Goal: Task Accomplishment & Management: Manage account settings

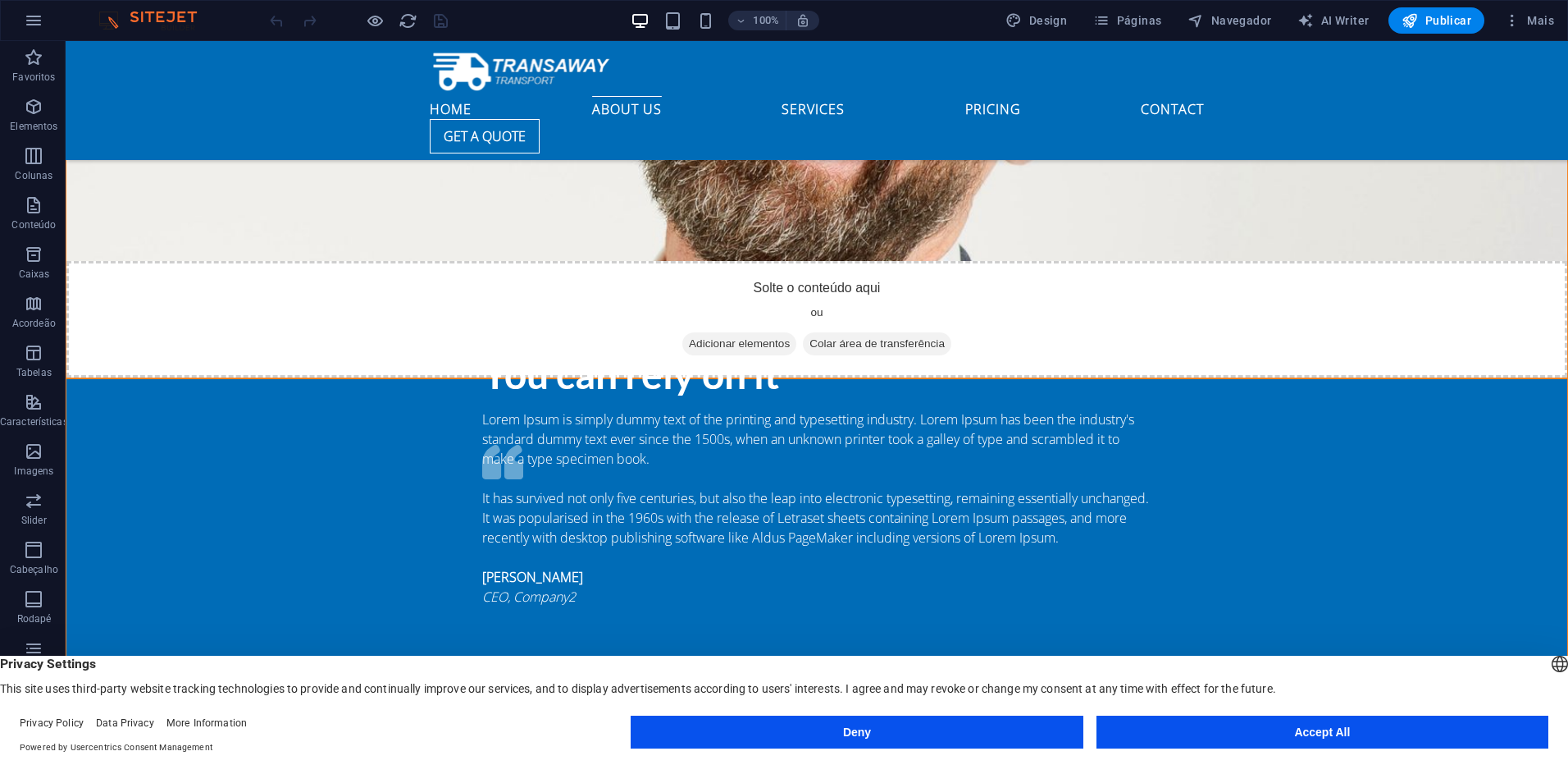
scroll to position [2518, 0]
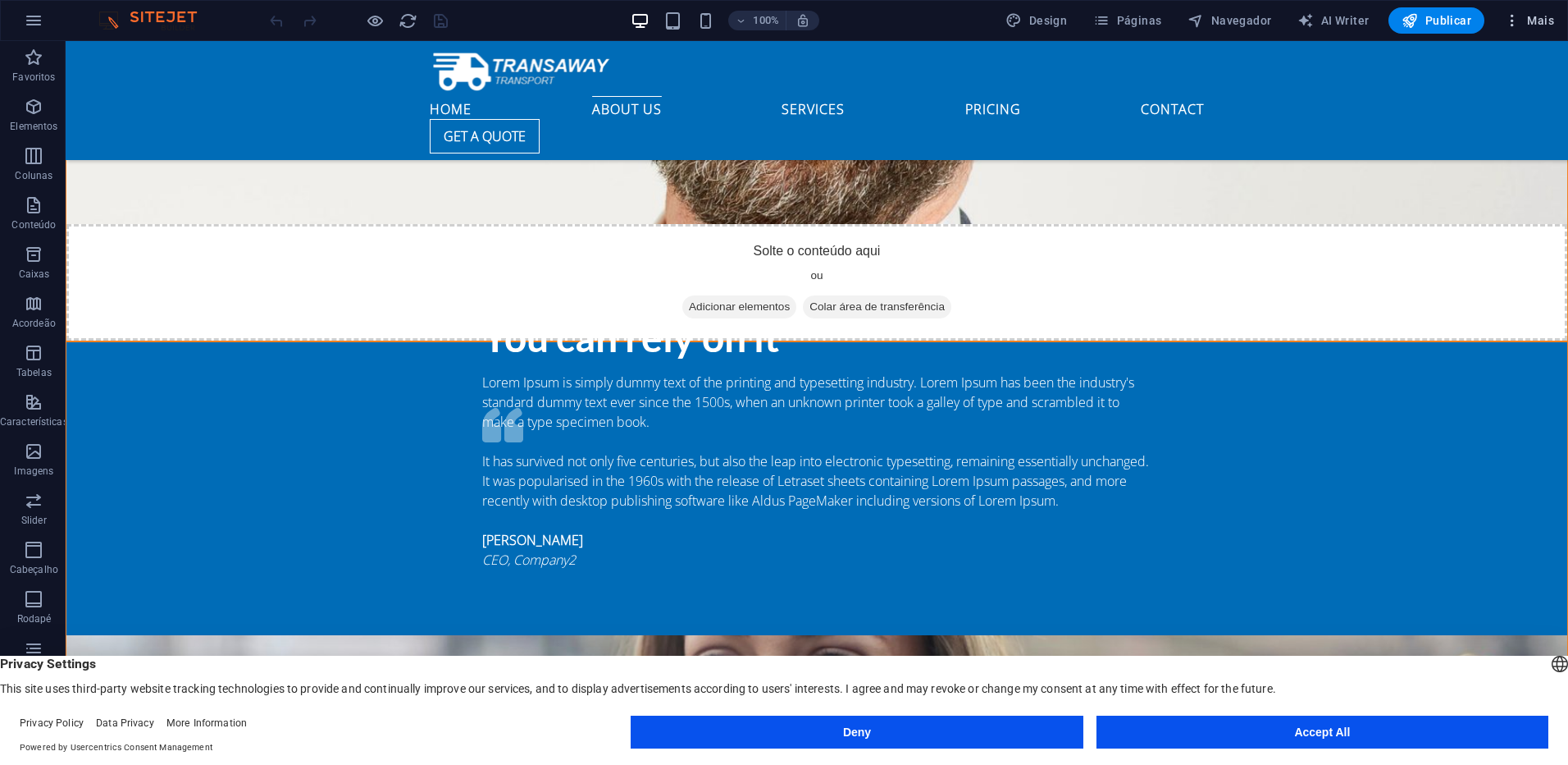
click at [1523, 21] on span "Mais" at bounding box center [1529, 20] width 50 height 16
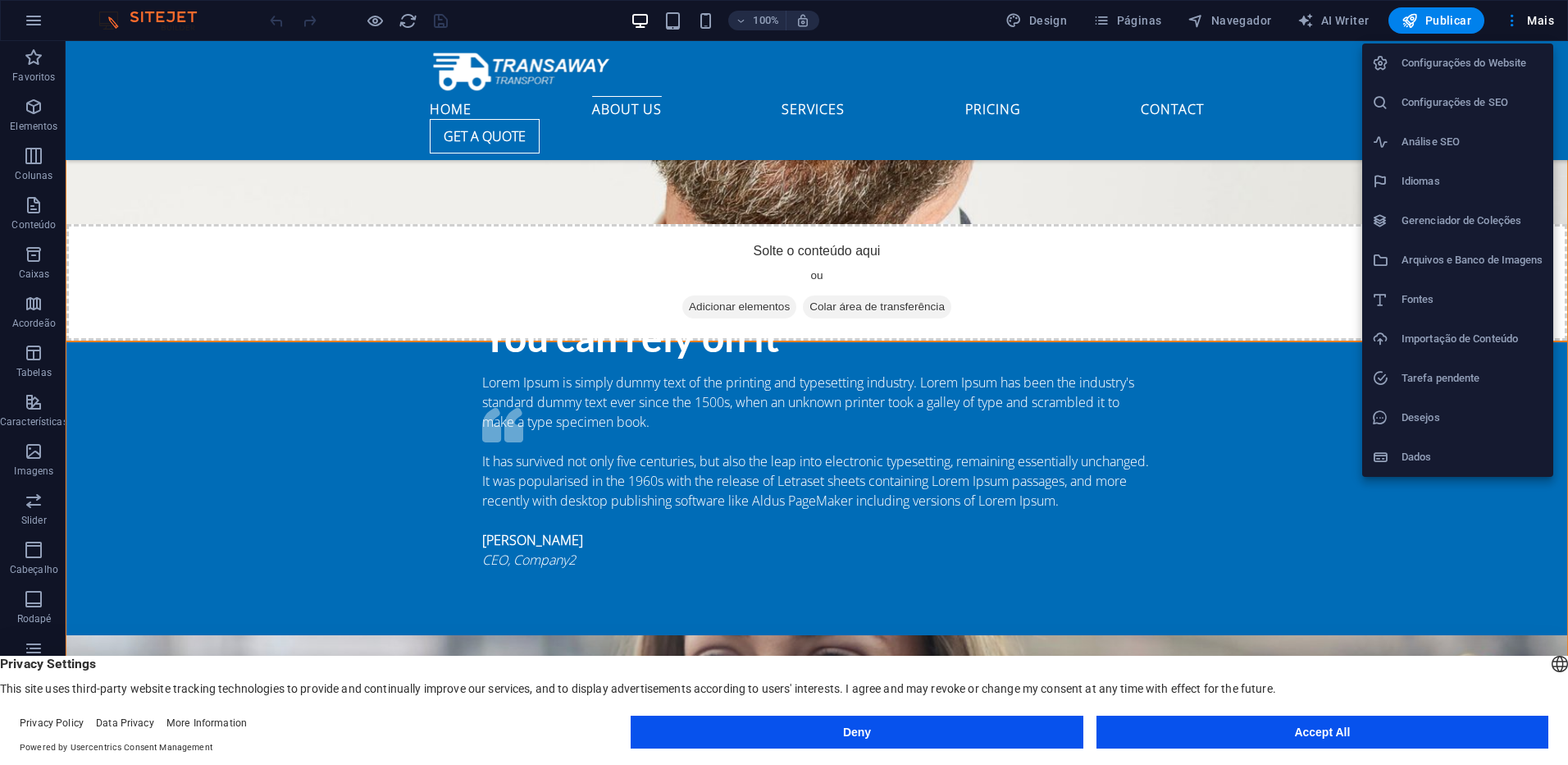
click at [1425, 139] on h6 "Análise SEO" at bounding box center [1472, 141] width 142 height 19
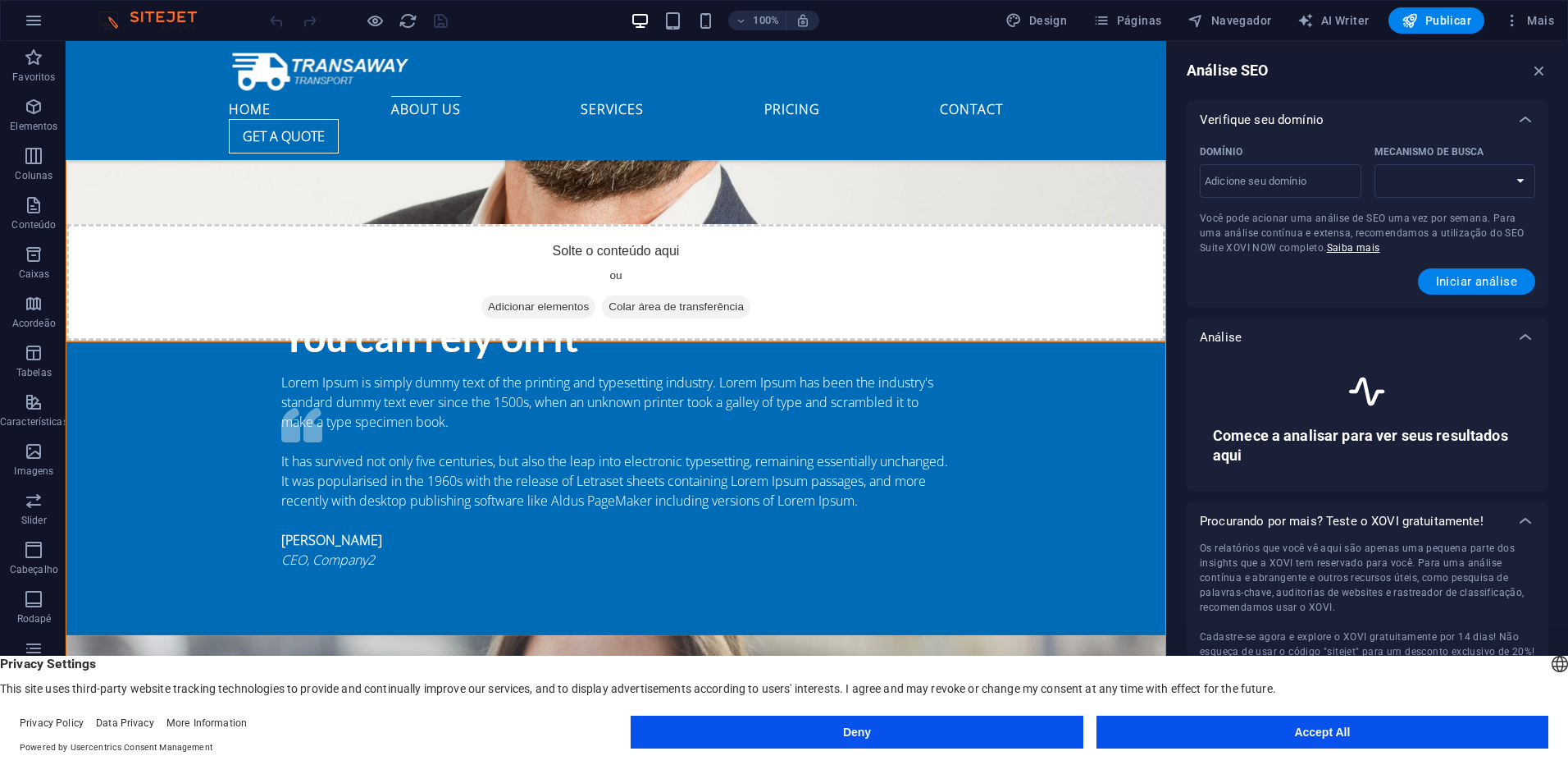
scroll to position [2616, 0]
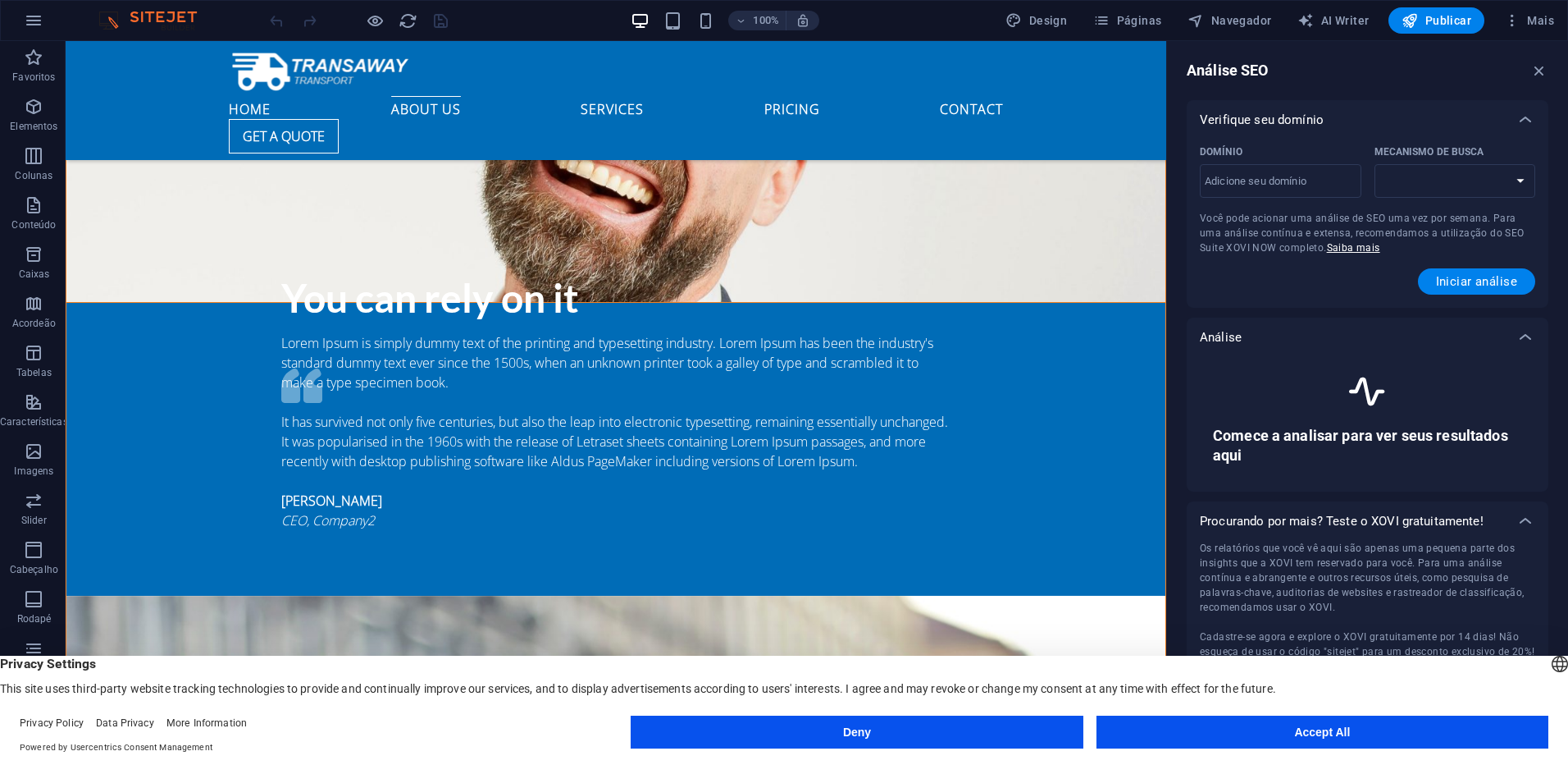
select select "[DOMAIN_NAME]"
click at [1308, 185] on input "Domínio ​" at bounding box center [1281, 181] width 162 height 26
type input "[DOMAIN_NAME]"
select select "[DOMAIN_NAME]"
type input "[DOMAIN_NAME]"
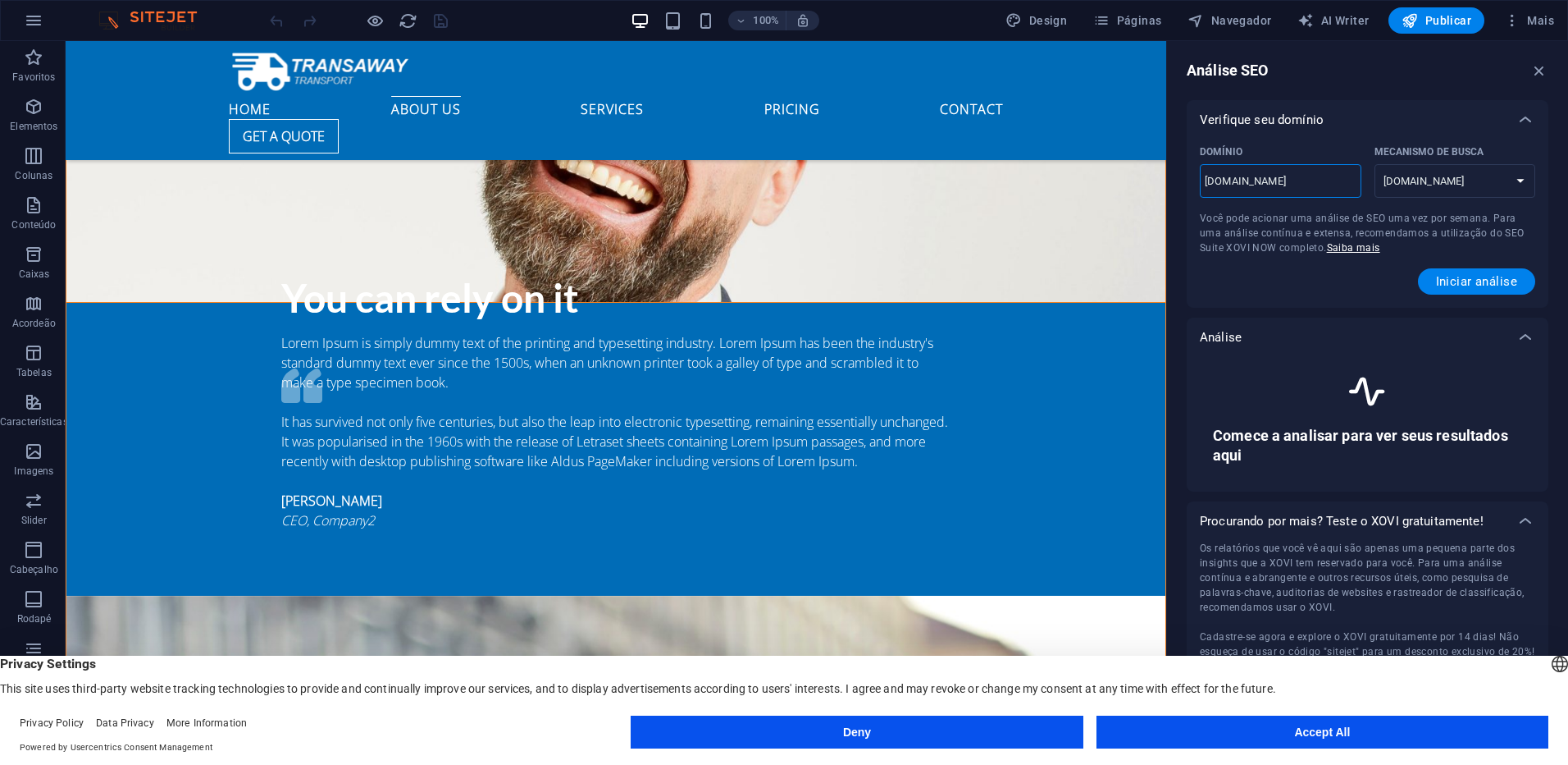
select select "[DOMAIN_NAME]"
type input "[DOMAIN_NAME]"
click at [1476, 289] on button "Iniciar análise" at bounding box center [1476, 281] width 117 height 26
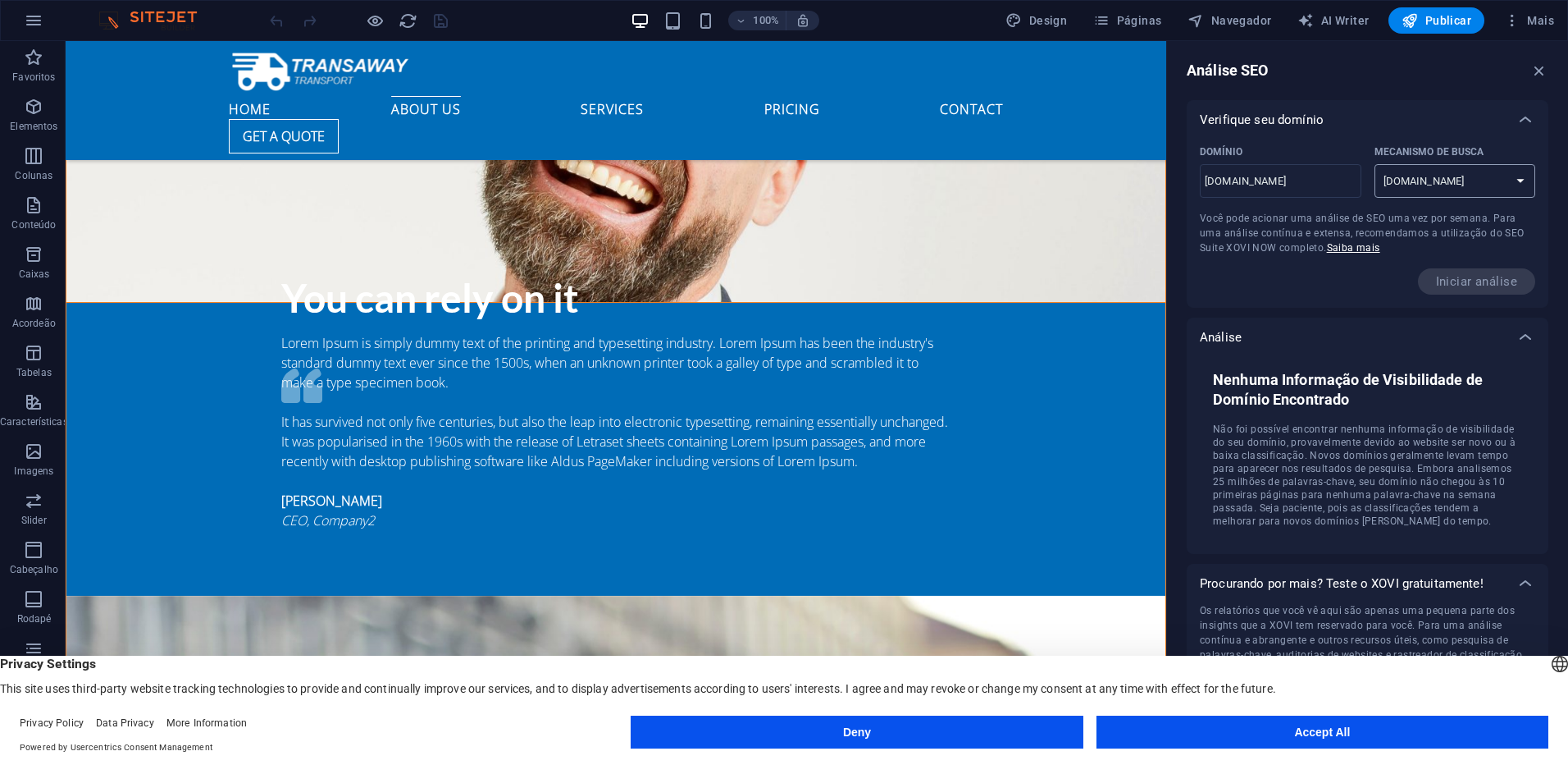
click at [1517, 186] on select "[DOMAIN_NAME] [DOMAIN_NAME] [DOMAIN_NAME] [DOMAIN_NAME] [DOMAIN_NAME] [DOMAIN_N…" at bounding box center [1455, 180] width 162 height 34
click at [1517, 187] on select "[DOMAIN_NAME] [DOMAIN_NAME] [DOMAIN_NAME] [DOMAIN_NAME] [DOMAIN_NAME] [DOMAIN_N…" at bounding box center [1455, 180] width 162 height 34
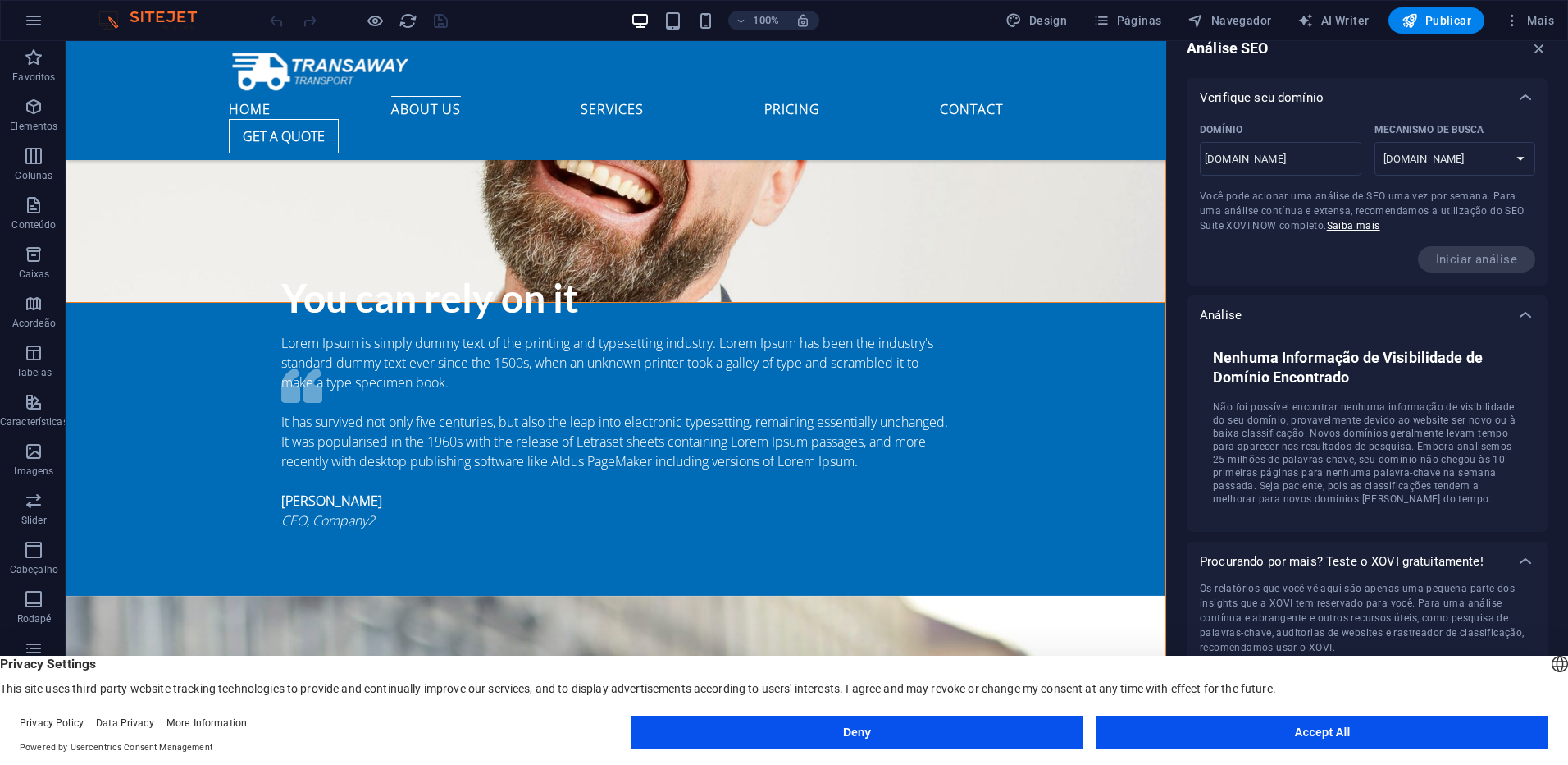
scroll to position [27, 0]
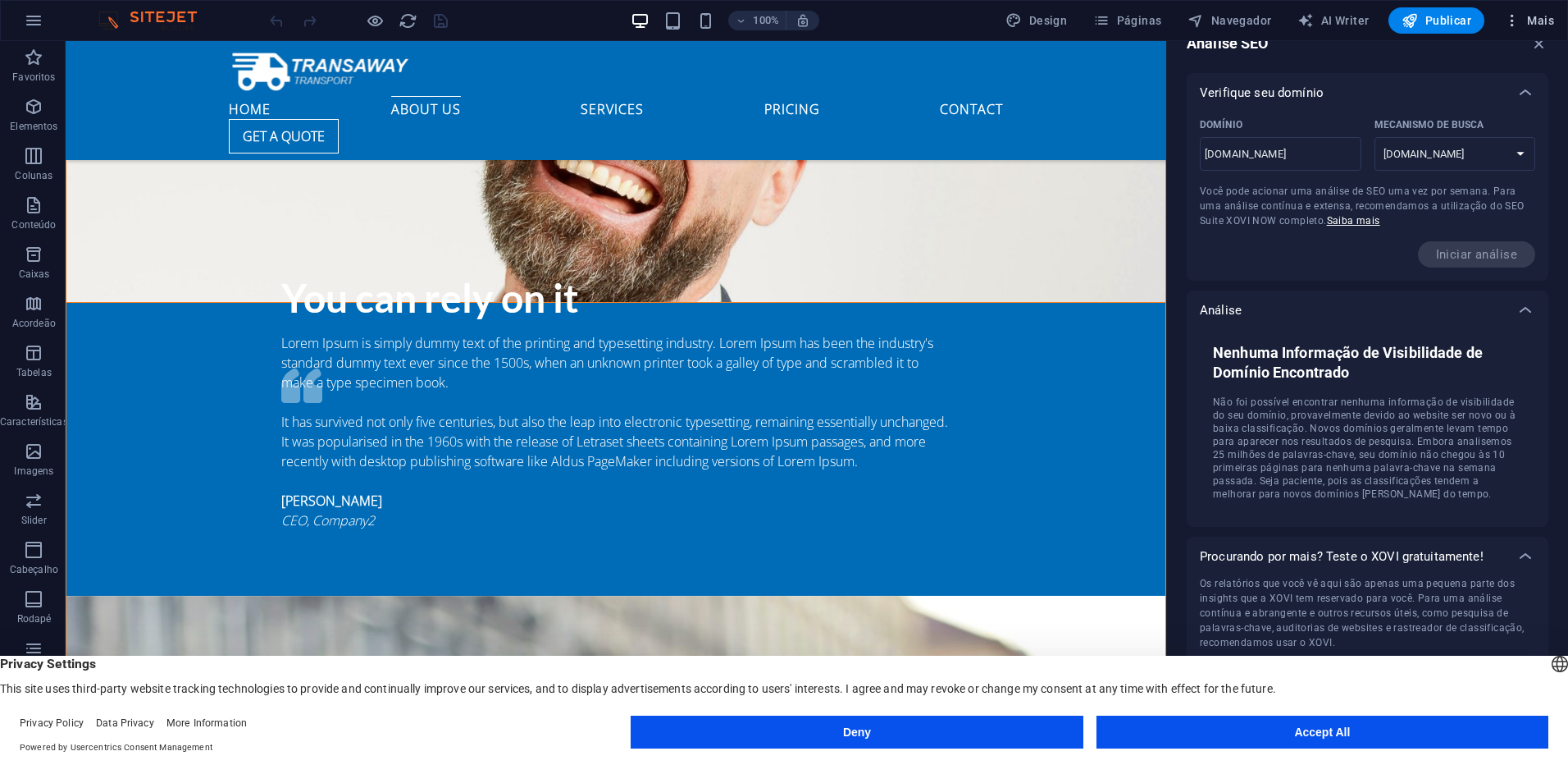
click at [1522, 25] on span "Mais" at bounding box center [1529, 20] width 50 height 16
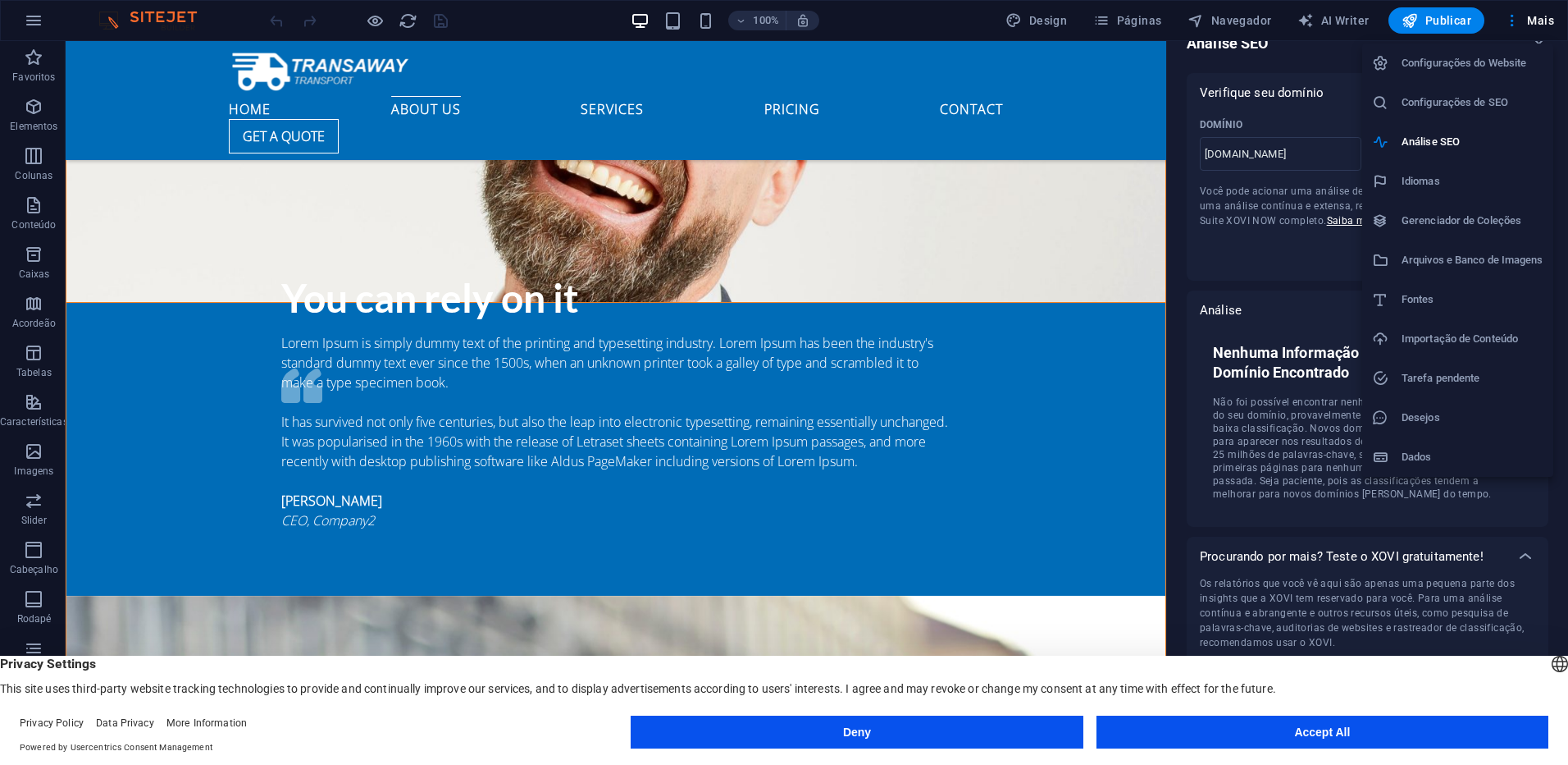
click at [1507, 57] on h6 "Configurações do Website" at bounding box center [1472, 63] width 142 height 19
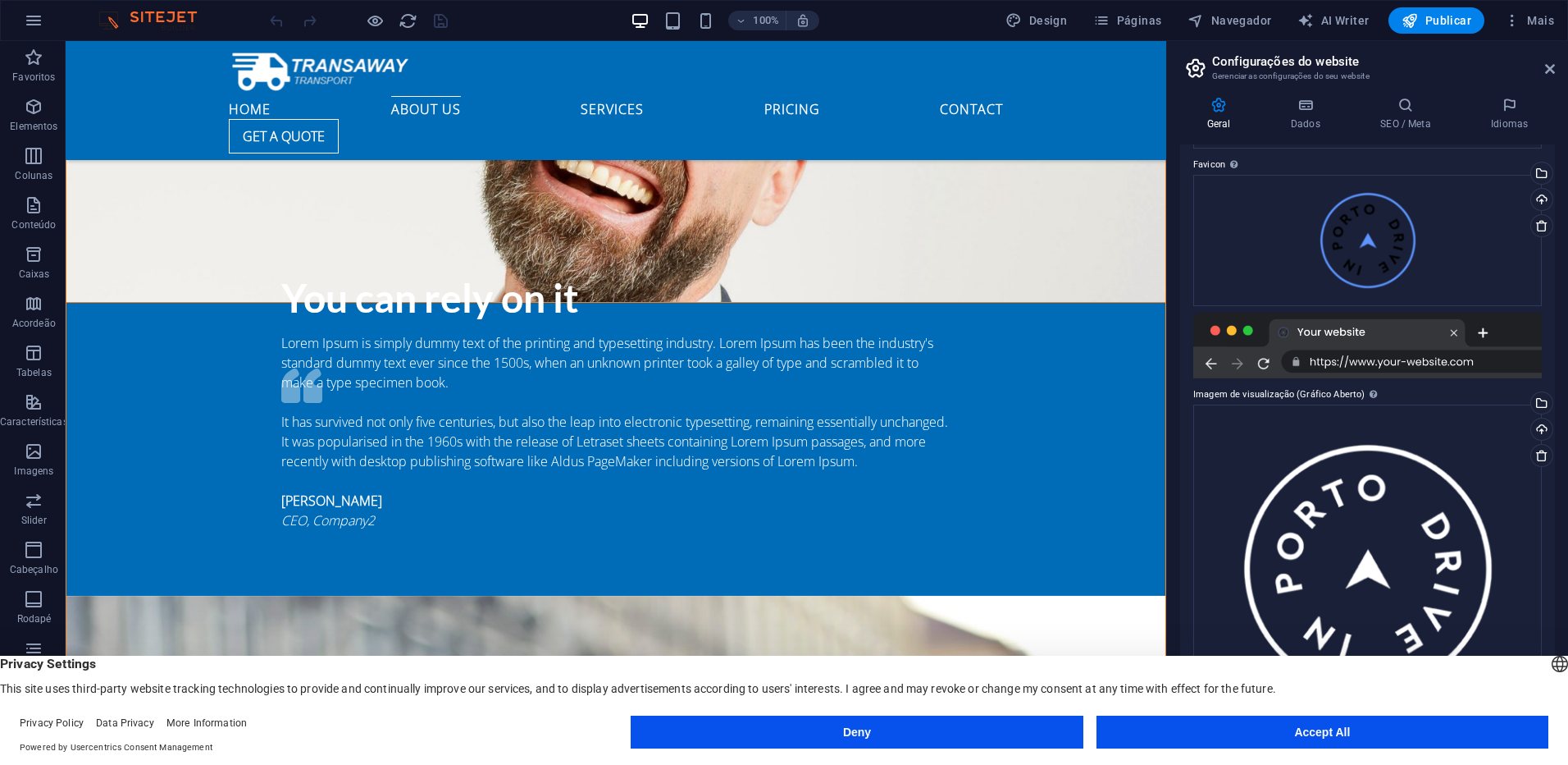
scroll to position [227, 0]
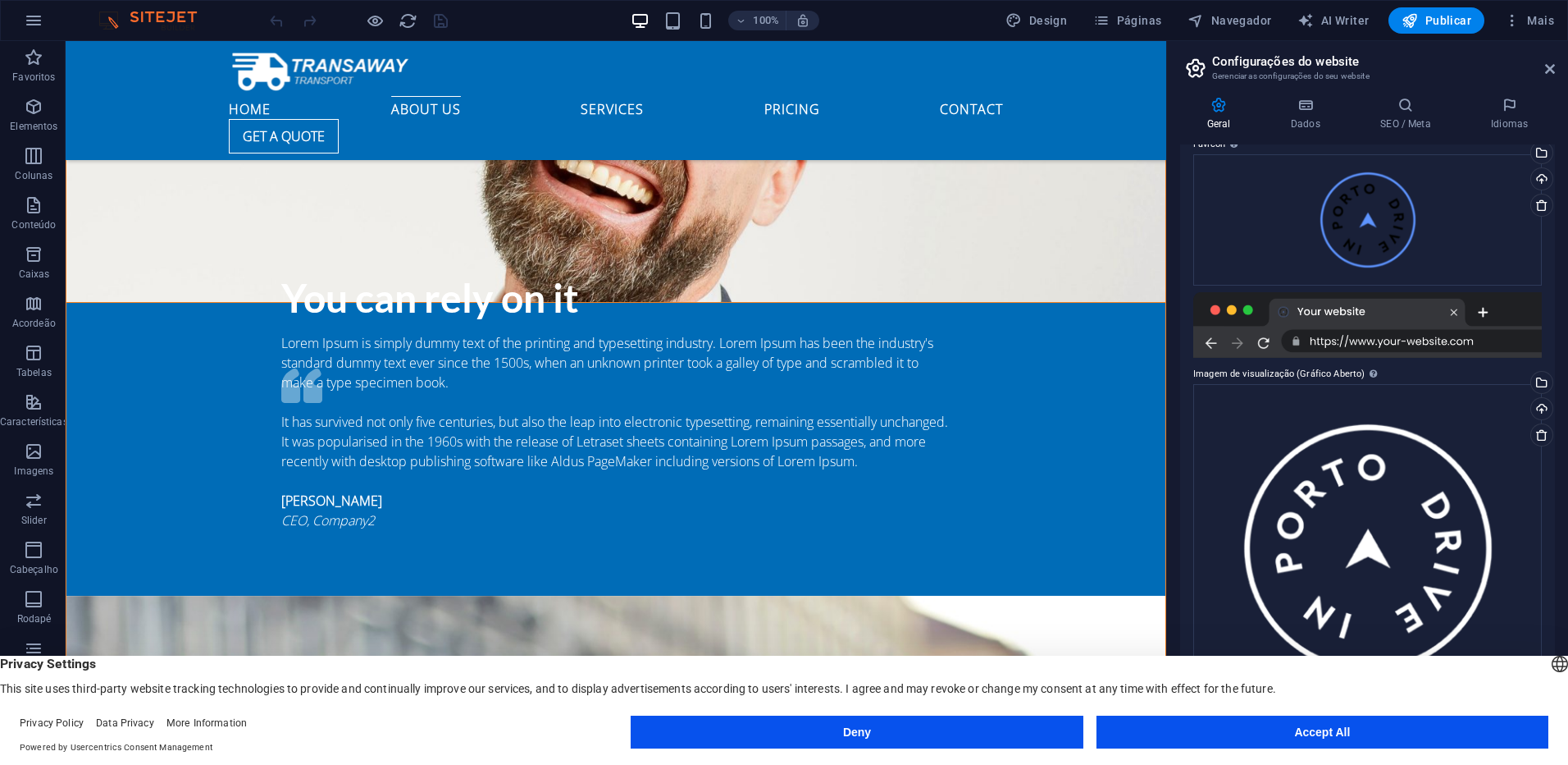
drag, startPoint x: 1551, startPoint y: 464, endPoint x: 1555, endPoint y: 530, distance: 66.1
click at [1555, 530] on div "Geral Dados SEO / Meta Idiomas Nome do Website [DOMAIN_NAME] Logotipo Arraste o…" at bounding box center [1368, 411] width 401 height 655
drag, startPoint x: 1466, startPoint y: 729, endPoint x: 1480, endPoint y: 718, distance: 17.8
click at [1467, 728] on button "Accept All" at bounding box center [1322, 732] width 452 height 33
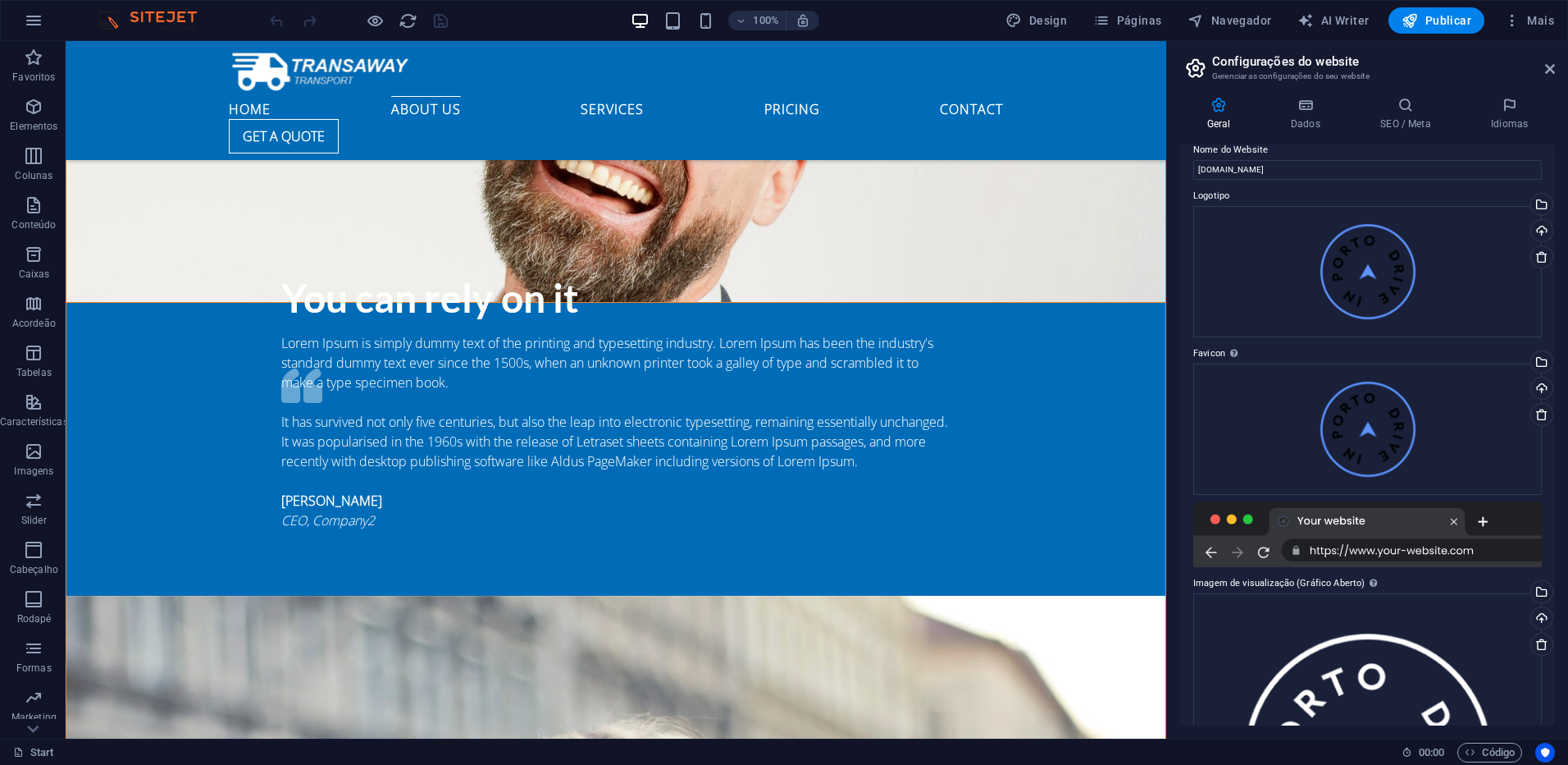
scroll to position [0, 0]
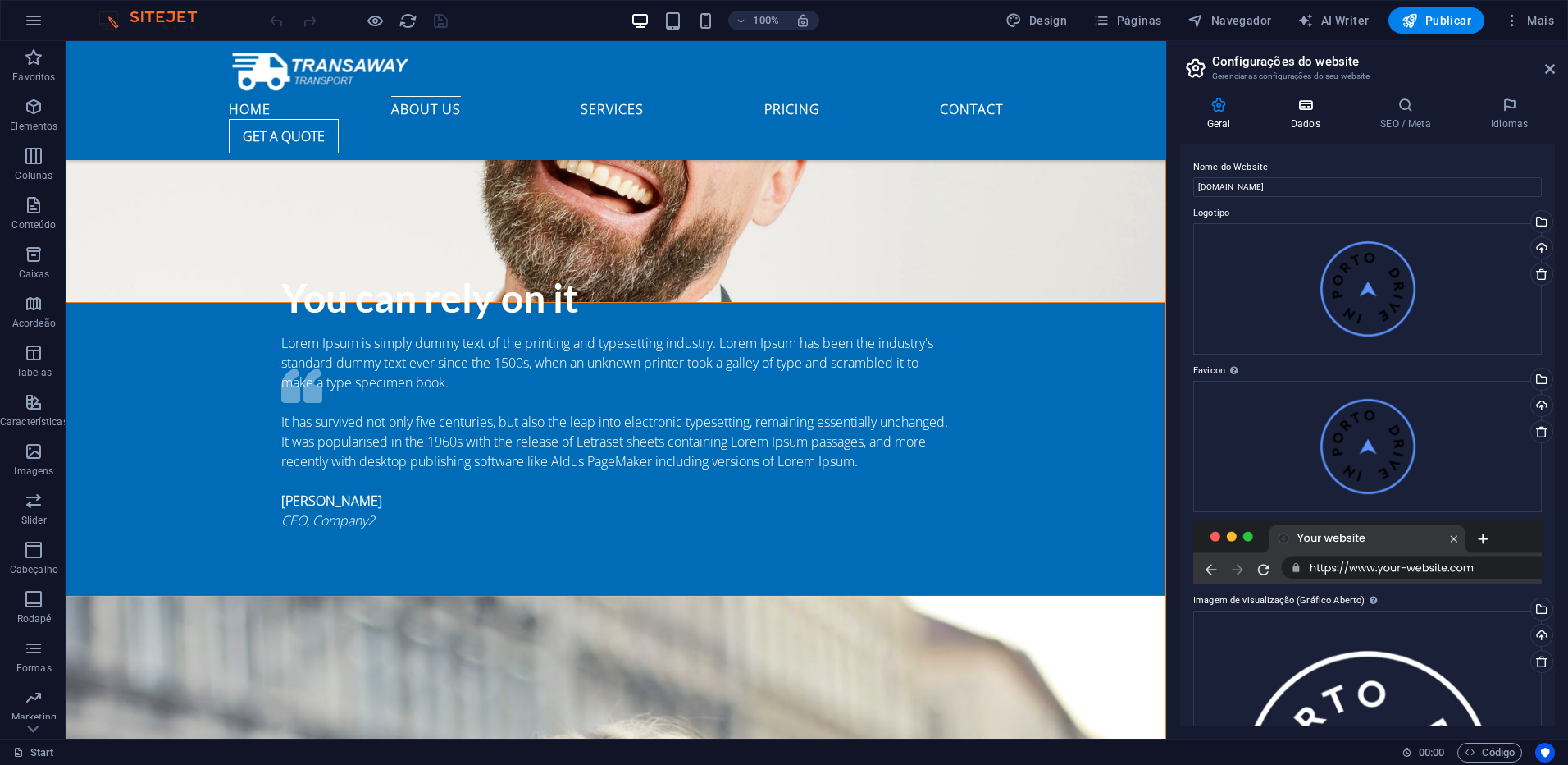
click at [1307, 114] on h4 "Dados" at bounding box center [1309, 114] width 89 height 35
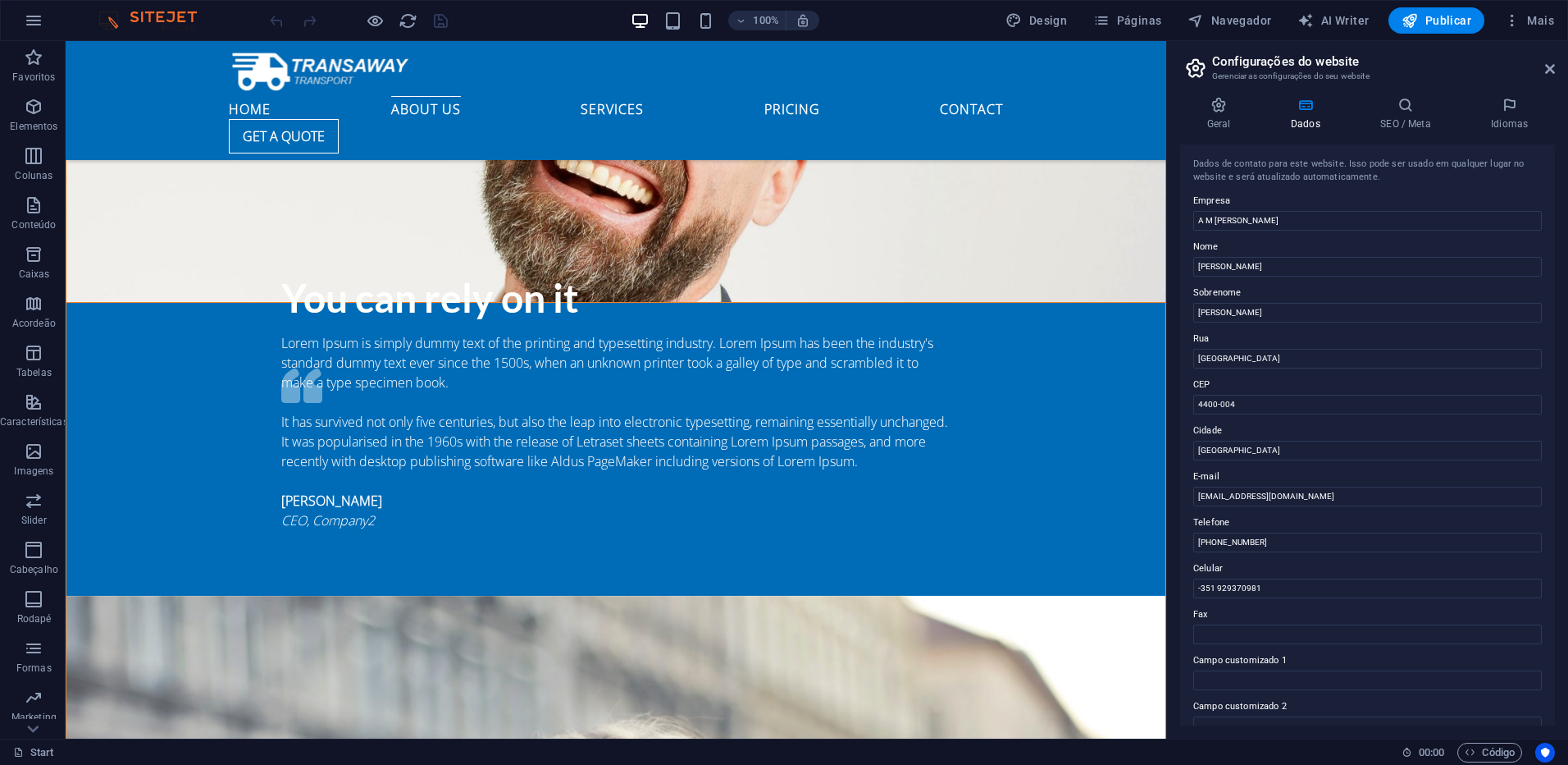
drag, startPoint x: 1554, startPoint y: 333, endPoint x: 1554, endPoint y: 490, distance: 157.0
click at [1554, 490] on div "Geral Dados SEO / Meta Idiomas Nome do Website [DOMAIN_NAME] Logotipo Arraste o…" at bounding box center [1368, 411] width 401 height 655
click at [1410, 116] on h4 "SEO / Meta" at bounding box center [1409, 114] width 110 height 35
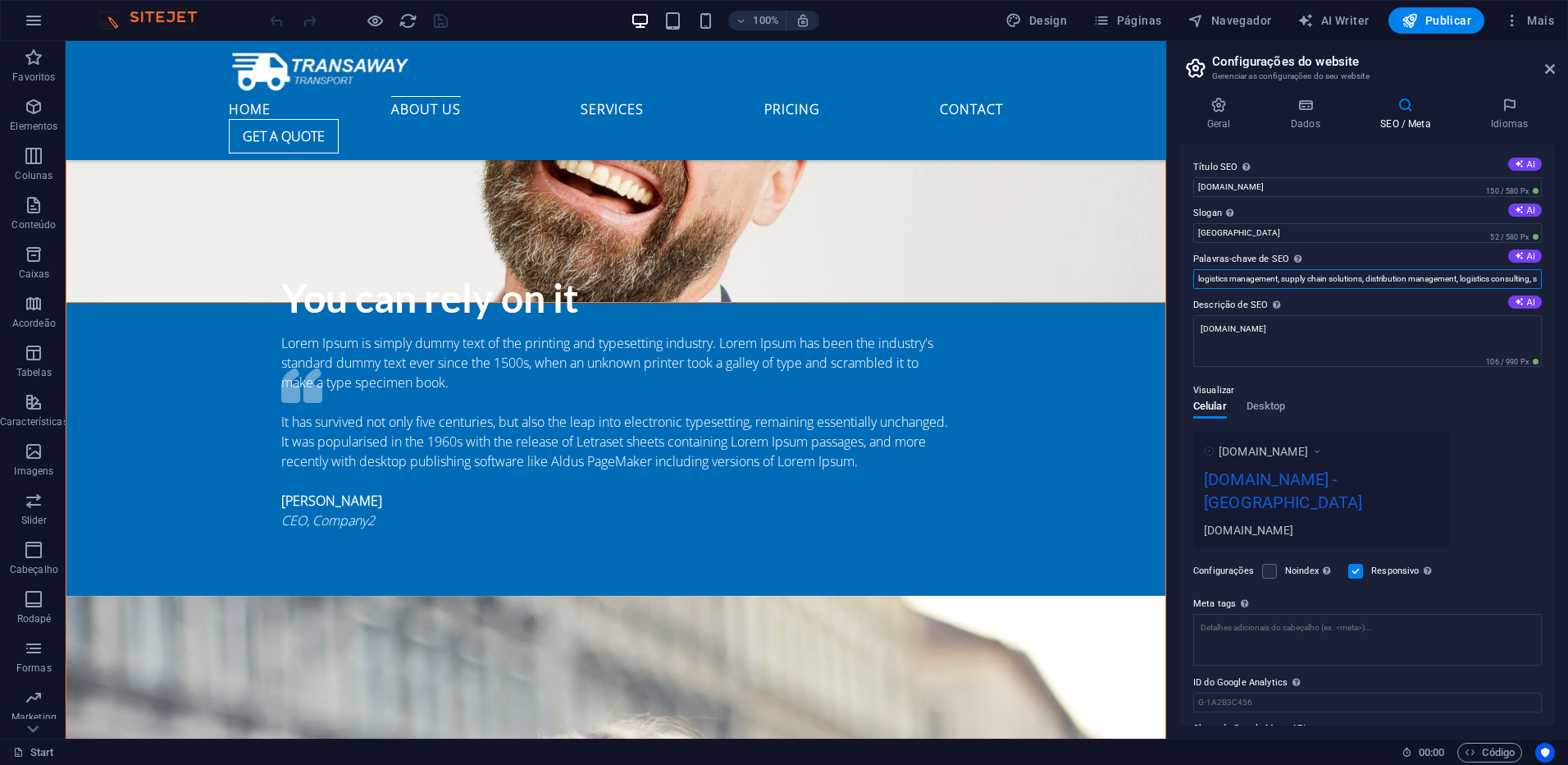
drag, startPoint x: 1520, startPoint y: 282, endPoint x: 1345, endPoint y: 291, distance: 175.2
click at [1345, 291] on div "Título SEO O título do seu website - torne-o algo que se destaque nos resultado…" at bounding box center [1367, 435] width 375 height 581
drag, startPoint x: 1418, startPoint y: 282, endPoint x: 1324, endPoint y: 286, distance: 94.1
click at [1325, 286] on input "logistics management, supply chain soluting, shipping and packaging services, […" at bounding box center [1368, 279] width 348 height 19
type input "logistics management, supply chaiaging services, [DOMAIN_NAME], [GEOGRAPHIC_DAT…"
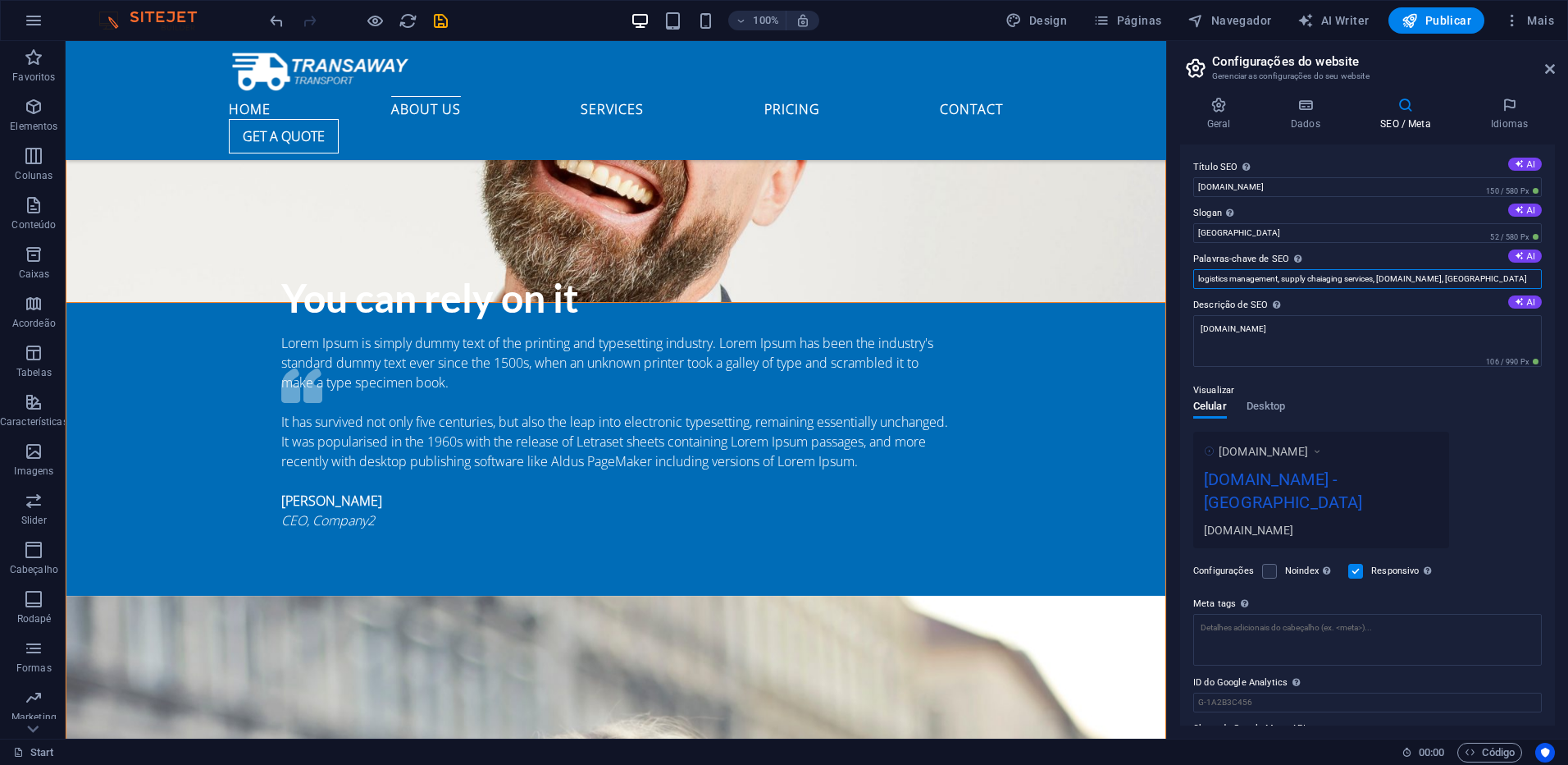
drag, startPoint x: 1477, startPoint y: 282, endPoint x: 1168, endPoint y: 282, distance: 309.0
click at [1168, 282] on aside "Configurações do website Gerenciar as configurações do seu website Geral Dados …" at bounding box center [1367, 389] width 402 height 697
type input "+"
click at [1245, 279] on input "[GEOGRAPHIC_DATA]," at bounding box center [1368, 279] width 348 height 19
click at [1388, 275] on input "porto, transfers, shuttles, [GEOGRAPHIC_DATA], viagens longas, conetar cidades" at bounding box center [1368, 279] width 348 height 19
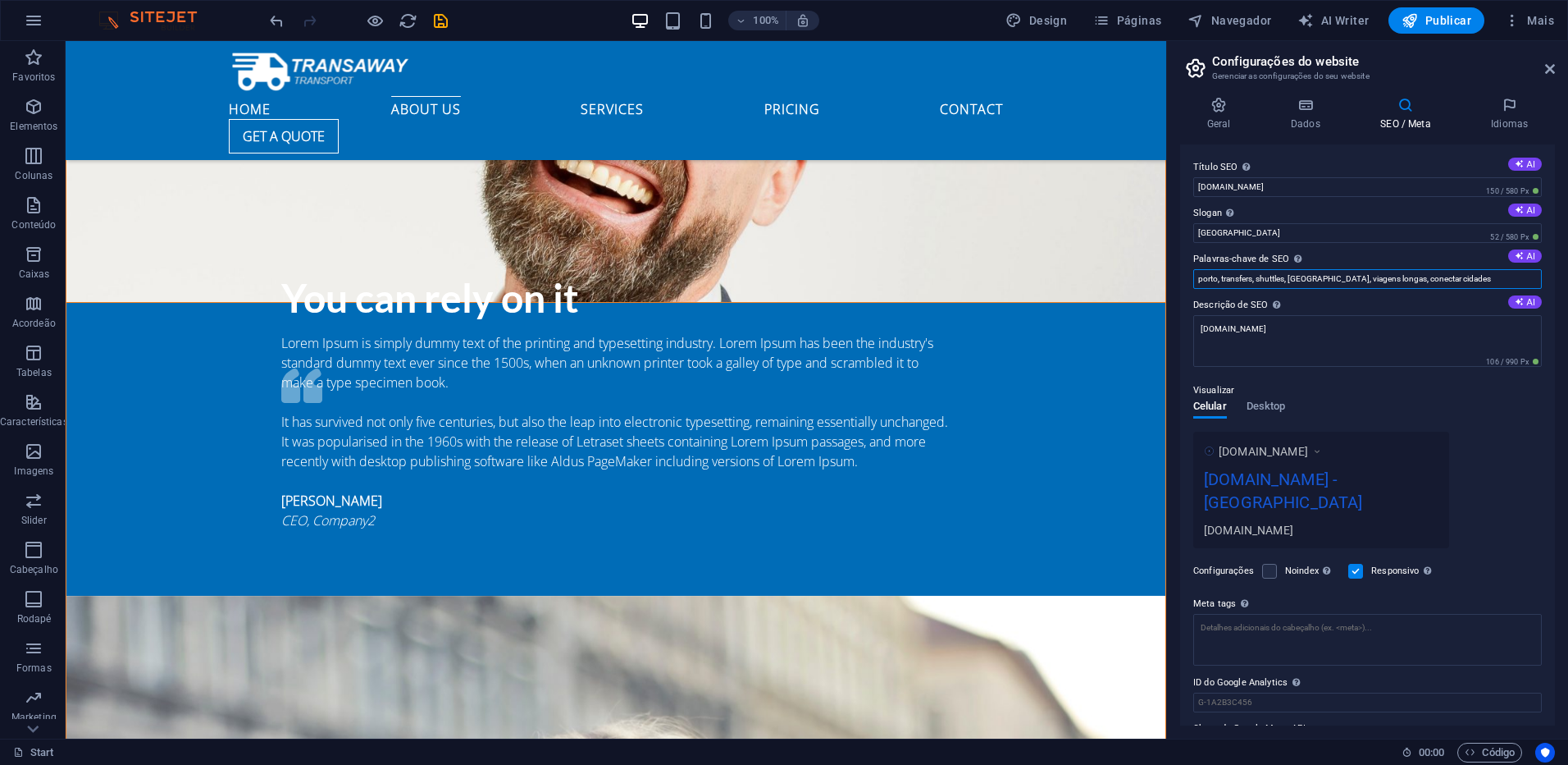
click at [1445, 271] on input "porto, transfers, shuttles, [GEOGRAPHIC_DATA], viagens longas, conectar cidades" at bounding box center [1368, 279] width 348 height 19
click at [1203, 279] on input "porto, transfers, shuttles, [GEOGRAPHIC_DATA], viagens longas, conectar cidades…" at bounding box center [1368, 279] width 348 height 19
click at [1481, 275] on input "Porto, transfers, shuttles, [GEOGRAPHIC_DATA], viagens longas, conectar cidades…" at bounding box center [1368, 279] width 348 height 19
click at [1523, 440] on div "[DOMAIN_NAME] [DOMAIN_NAME] - Berlin [DOMAIN_NAME]" at bounding box center [1368, 490] width 348 height 116
drag, startPoint x: 1551, startPoint y: 428, endPoint x: 1564, endPoint y: 516, distance: 89.0
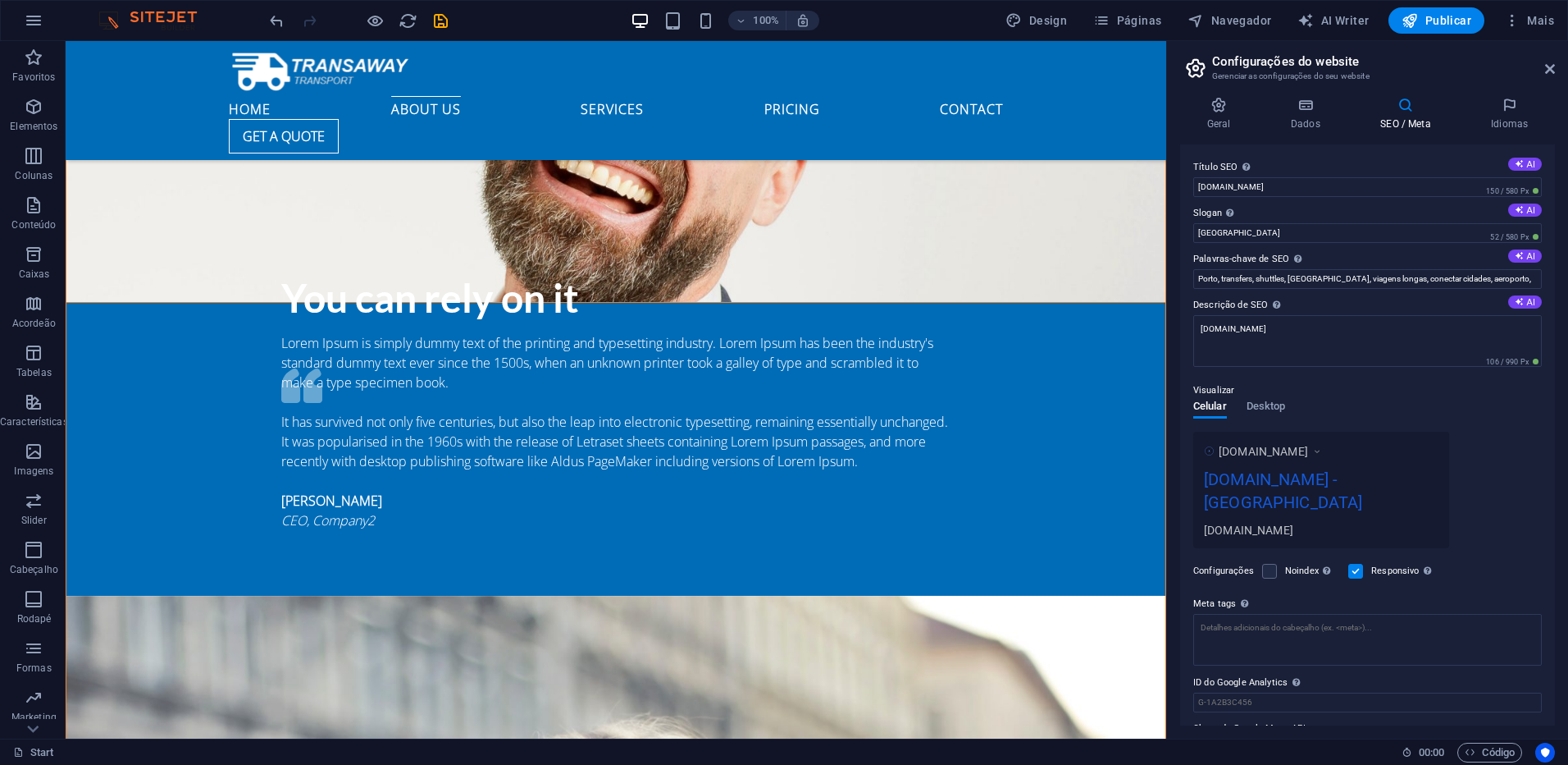
click at [1564, 516] on div "Geral Dados SEO / Meta Idiomas Nome do Website [DOMAIN_NAME] Logotipo Arraste o…" at bounding box center [1368, 411] width 401 height 655
click at [1480, 278] on input "Porto, transfers, shuttles, [GEOGRAPHIC_DATA], viagens longas, conectar cidades…" at bounding box center [1368, 279] width 348 height 19
type input "Porto, transfers, shuttles, [GEOGRAPHIC_DATA], viagens longas, conectar cidades…"
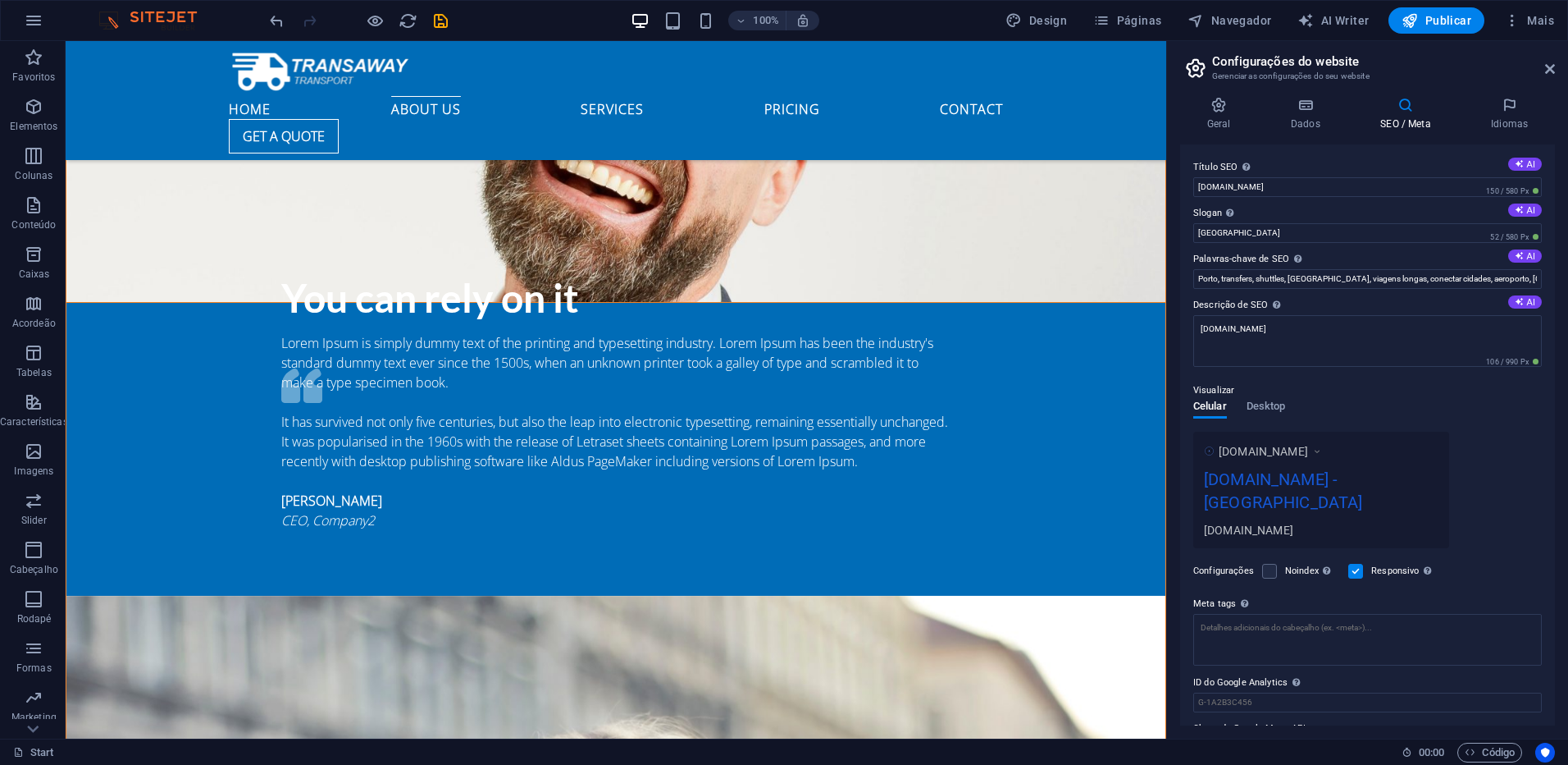
drag, startPoint x: 1557, startPoint y: 419, endPoint x: 1560, endPoint y: 484, distance: 65.1
click at [1560, 484] on div "Geral Dados SEO / Meta Idiomas Nome do Website [DOMAIN_NAME] Logotipo Arraste o…" at bounding box center [1368, 411] width 401 height 655
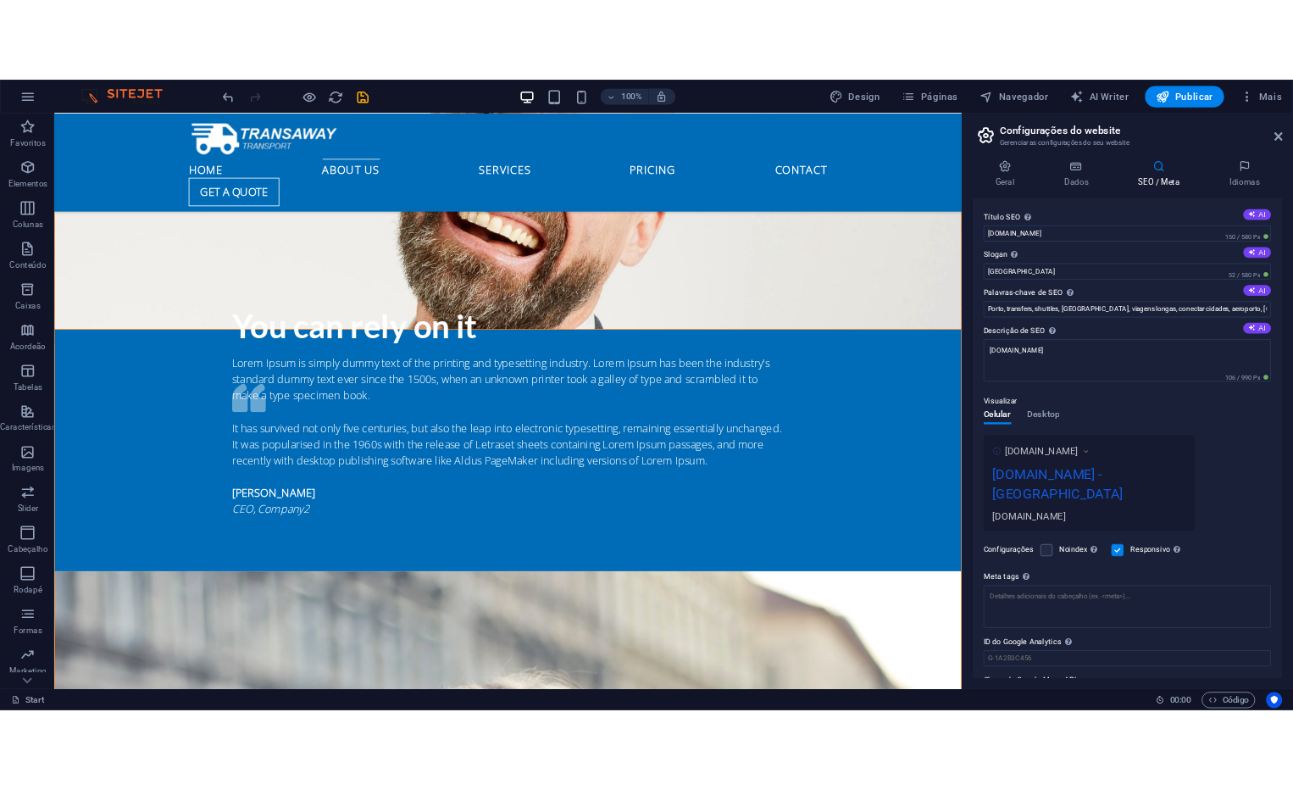
scroll to position [24, 0]
